Goal: Find specific page/section: Find specific page/section

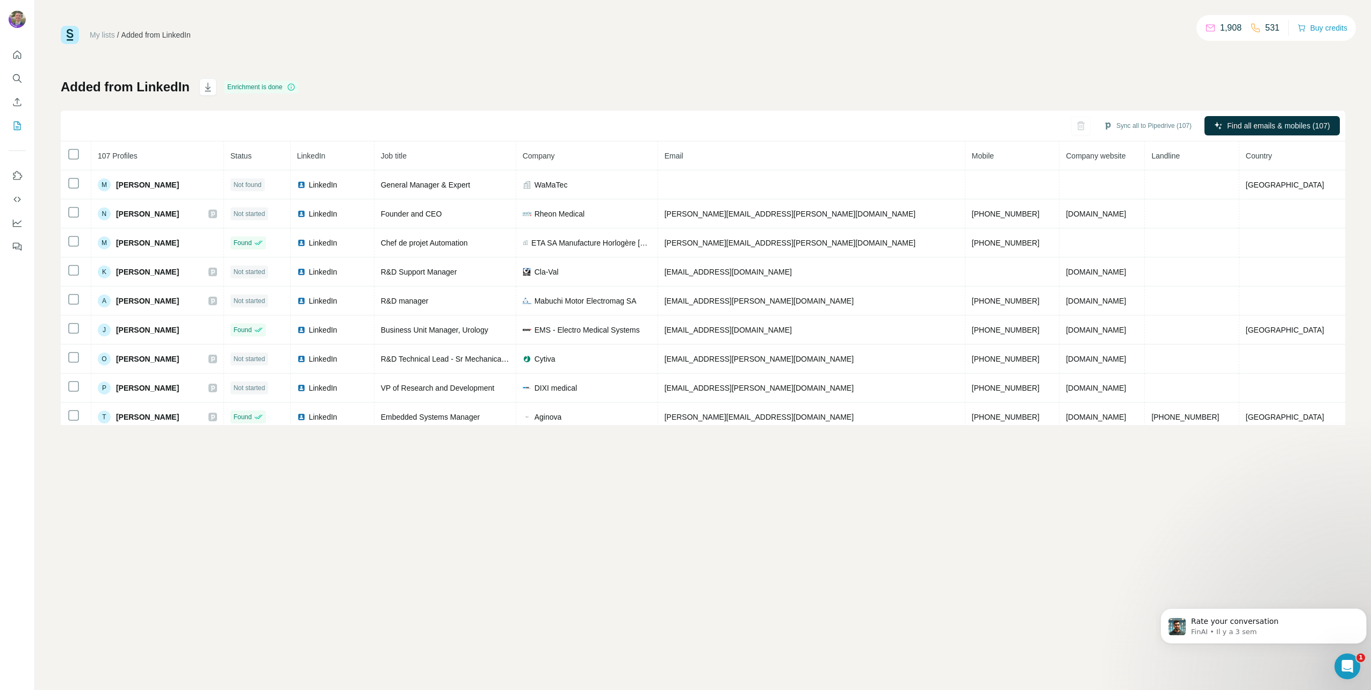
drag, startPoint x: 453, startPoint y: 53, endPoint x: 387, endPoint y: 4, distance: 81.8
click at [452, 53] on div "My lists / Added from LinkedIn 1,908 531 Buy credits Added from LinkedIn Enrich…" at bounding box center [703, 225] width 1285 height 399
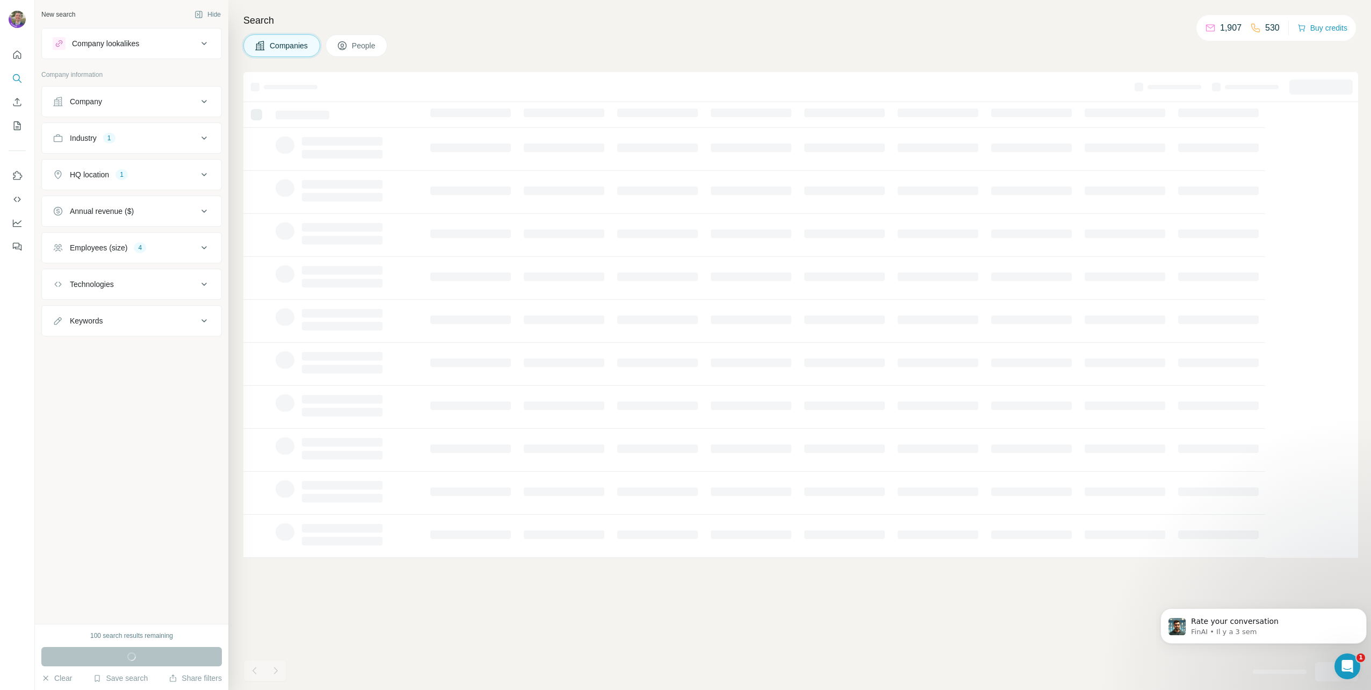
click at [474, 33] on div "Search Companies People" at bounding box center [799, 345] width 1143 height 690
click at [488, 42] on div "Companies People" at bounding box center [800, 45] width 1115 height 23
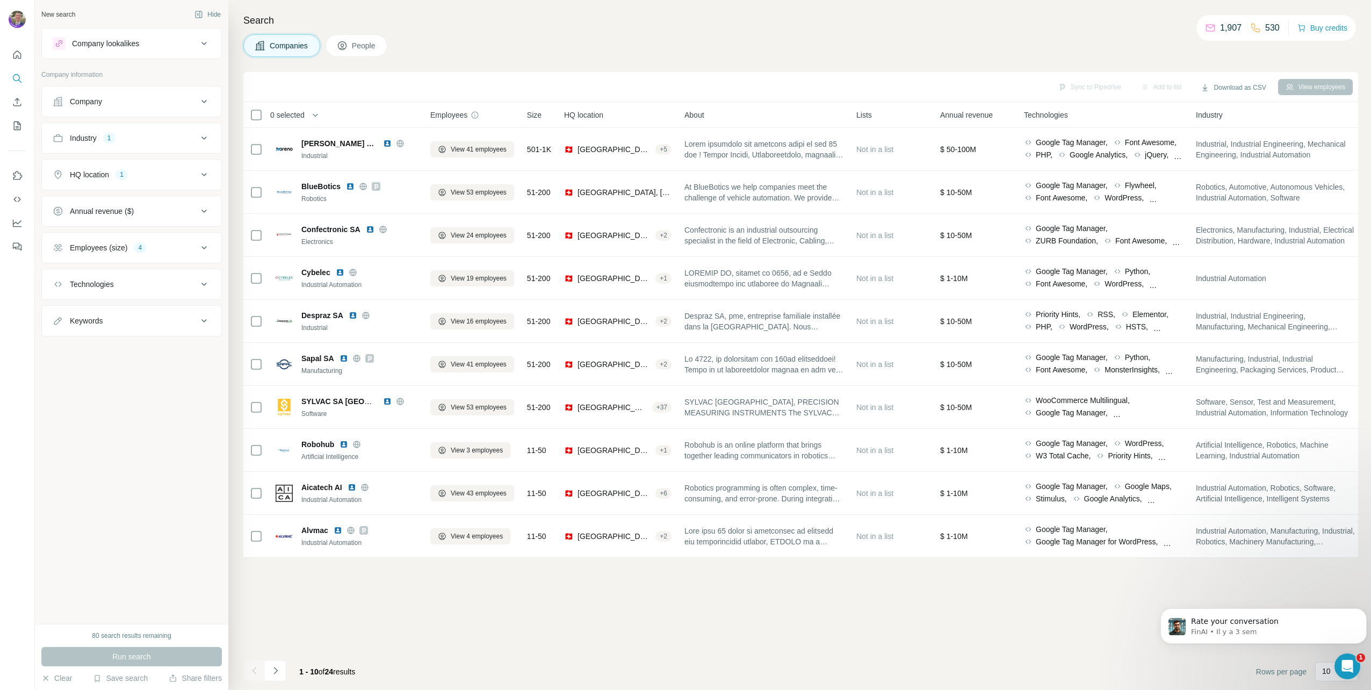
click at [146, 104] on div "Company" at bounding box center [125, 101] width 145 height 11
click at [140, 146] on button "Industry 1" at bounding box center [131, 138] width 179 height 26
click at [175, 248] on div "HQ location 1" at bounding box center [125, 245] width 145 height 11
click at [505, 47] on div "Companies People" at bounding box center [800, 45] width 1115 height 23
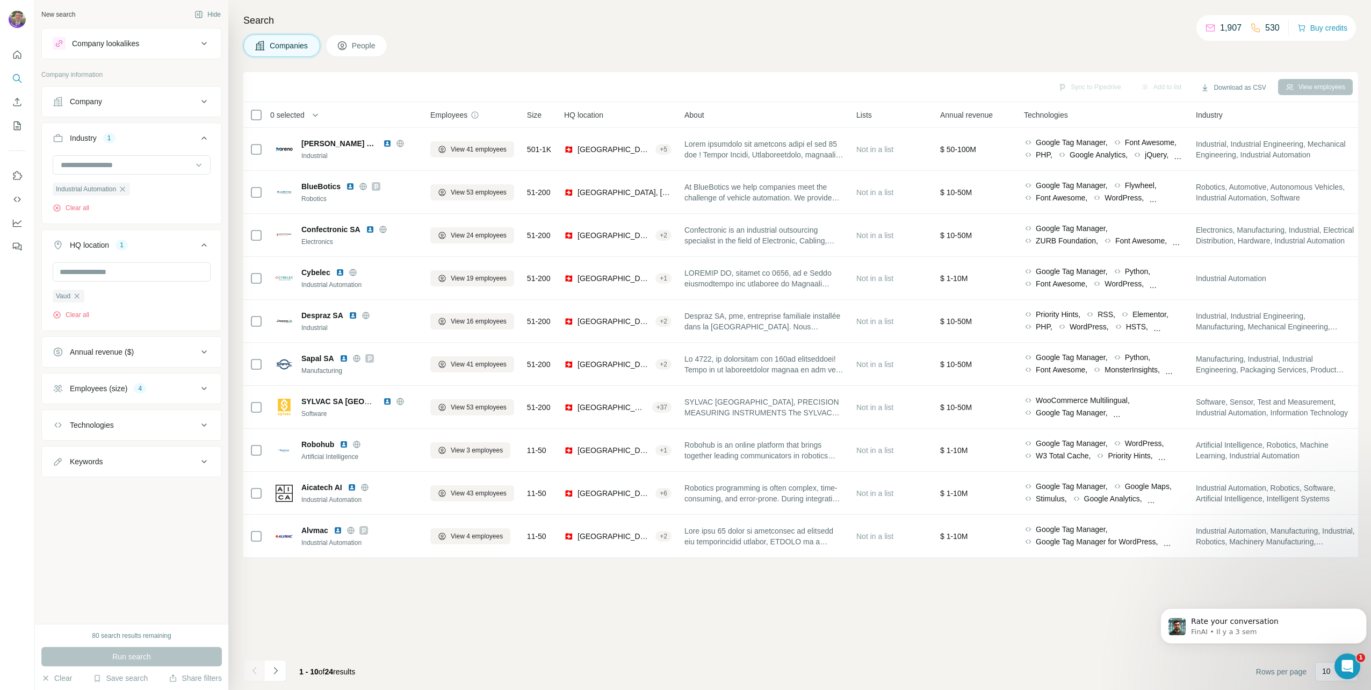
click at [632, 24] on h4 "Search" at bounding box center [800, 20] width 1115 height 15
click at [573, 624] on div "Sync to Pipedrive Add to list Download as CSV View employees 0 selected Compani…" at bounding box center [800, 381] width 1115 height 618
click at [461, 33] on div "Search Companies People Sync to Pipedrive Add to list Download as CSV View empl…" at bounding box center [799, 345] width 1143 height 690
